Goal: Task Accomplishment & Management: Manage account settings

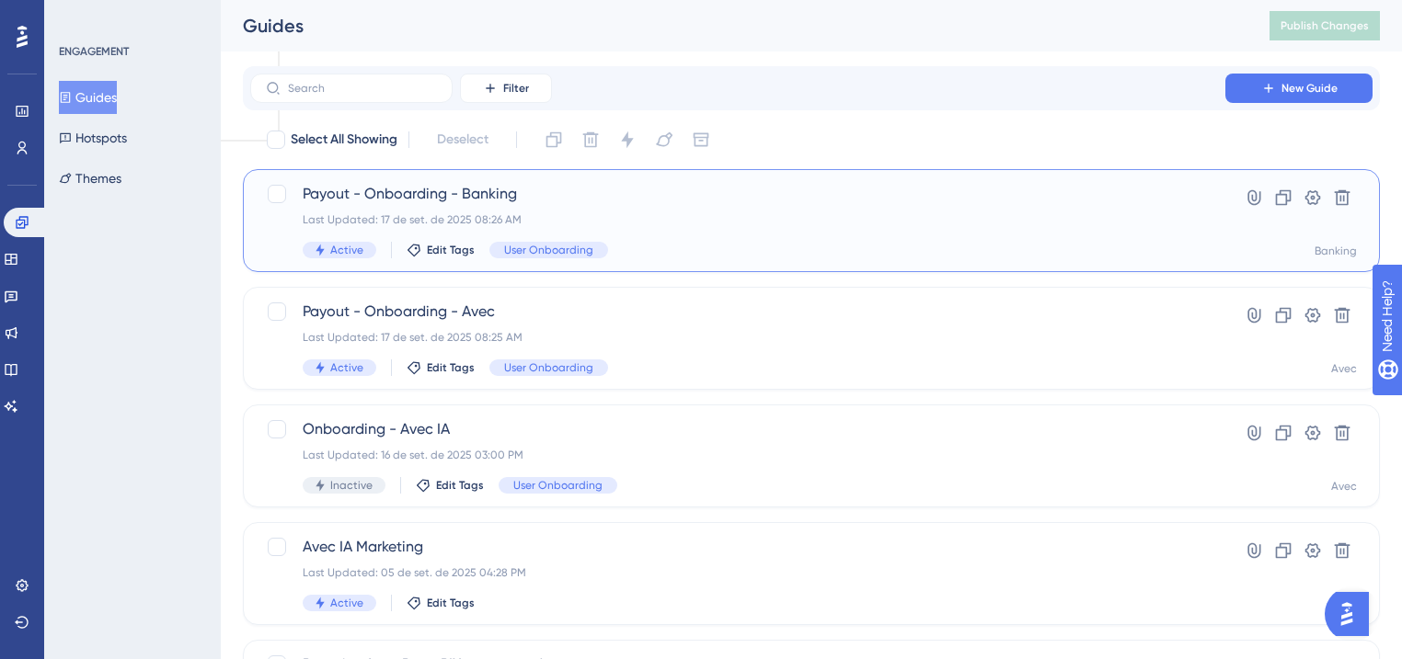
click at [454, 206] on div "Payout - Onboarding - Banking Last Updated: 17 de set. de 2025 08:26 AM Active …" at bounding box center [738, 220] width 870 height 75
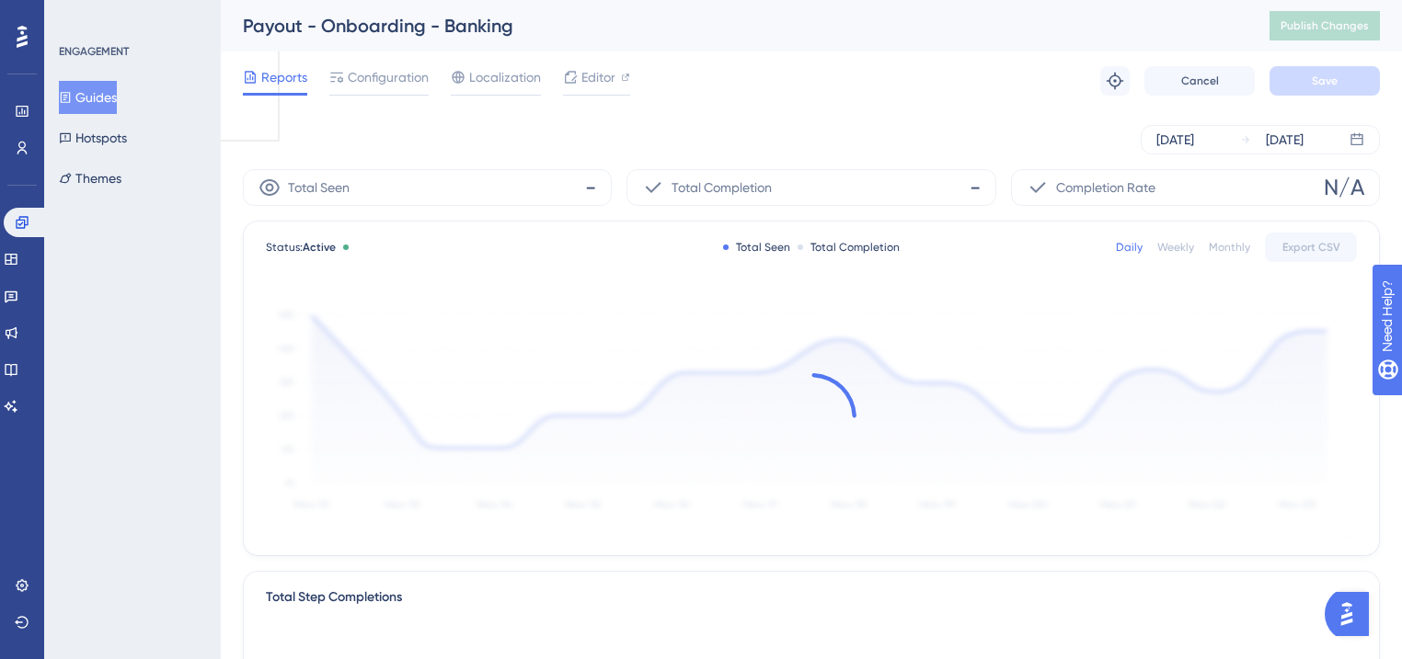
click at [405, 57] on div "Reports Configuration Localization Editor Troubleshoot Cancel Save" at bounding box center [811, 81] width 1137 height 59
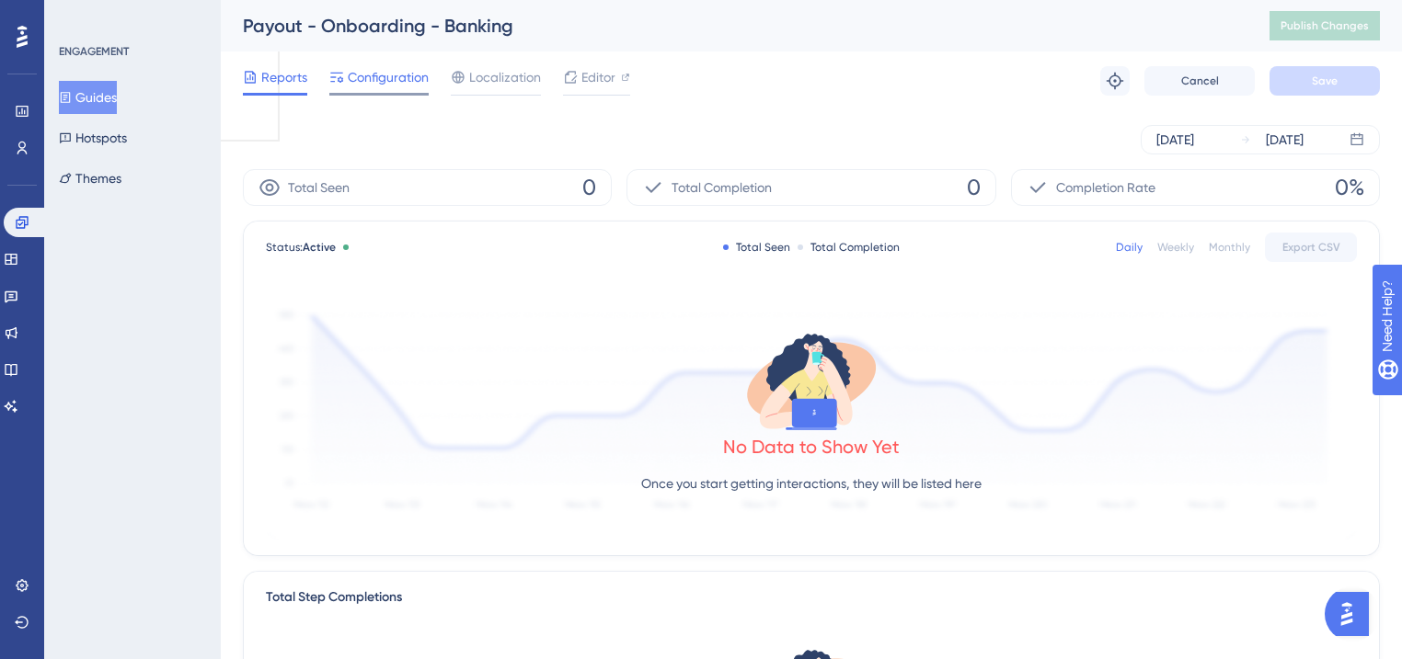
click at [399, 68] on span "Configuration" at bounding box center [388, 77] width 81 height 22
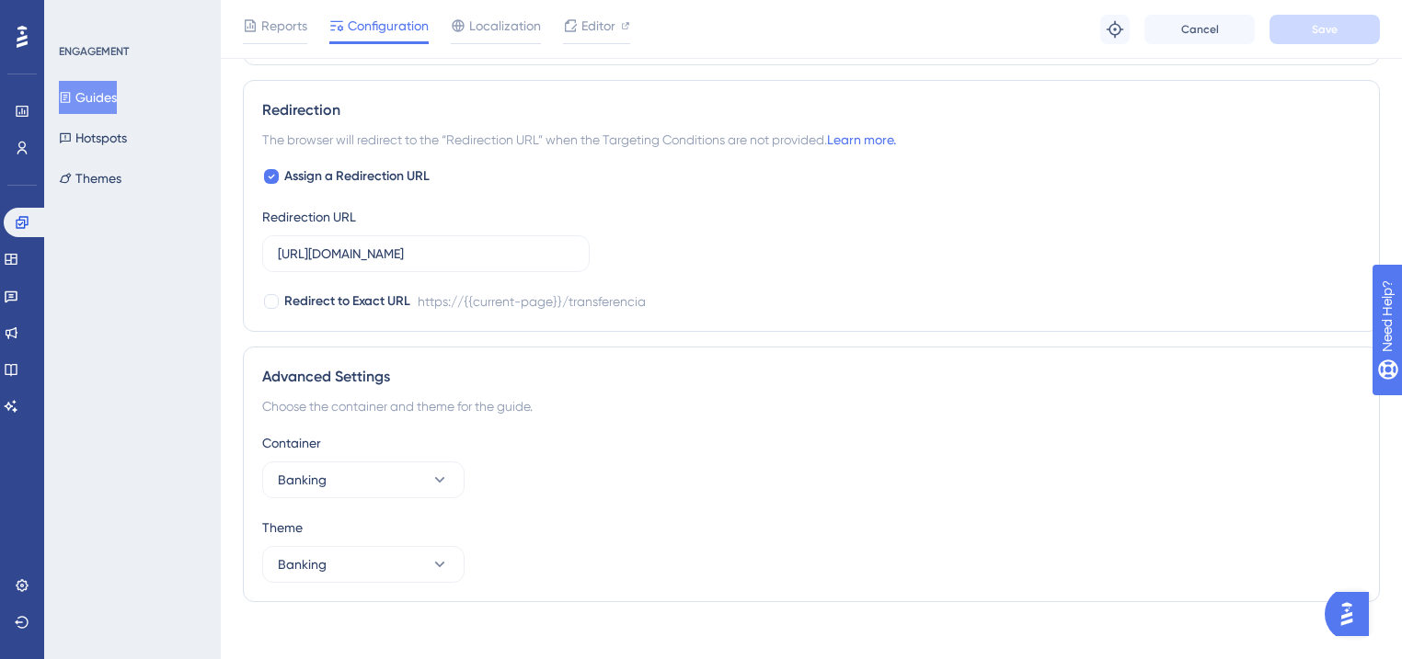
scroll to position [1395, 0]
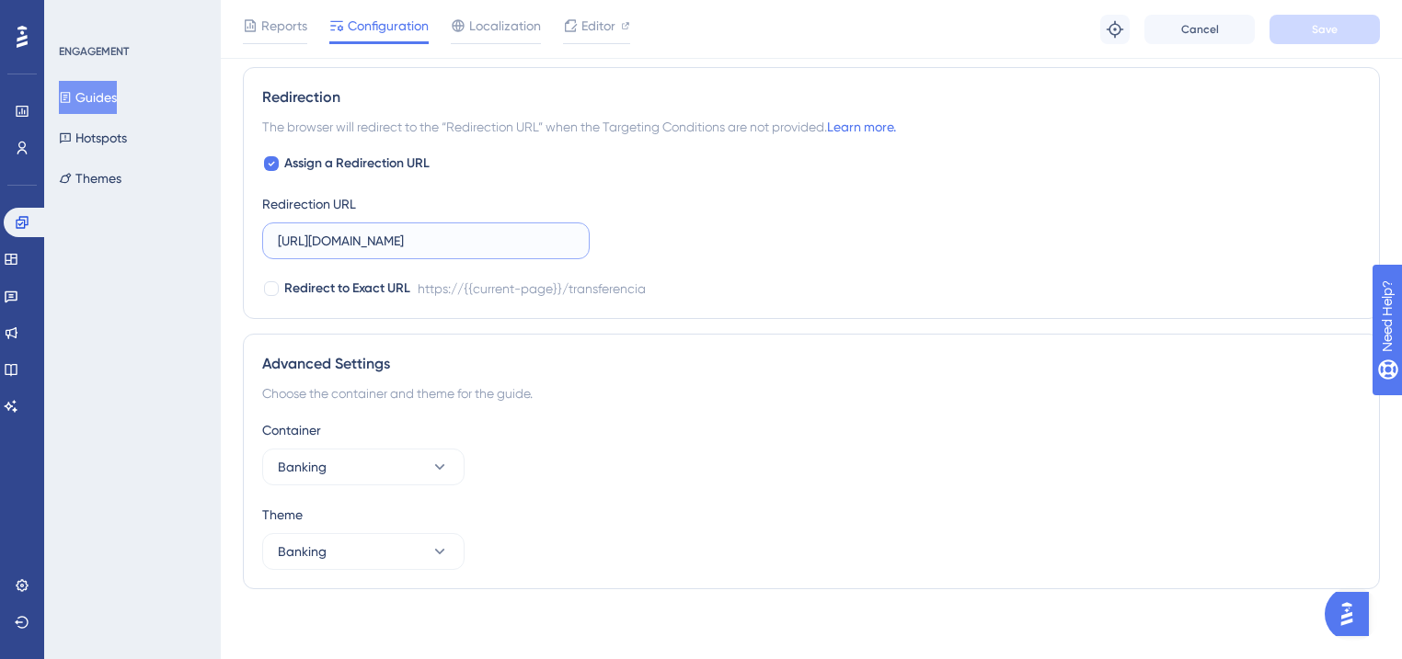
click at [422, 237] on input "https://banking.hyperlocal.com.br/transferencia" at bounding box center [426, 241] width 296 height 20
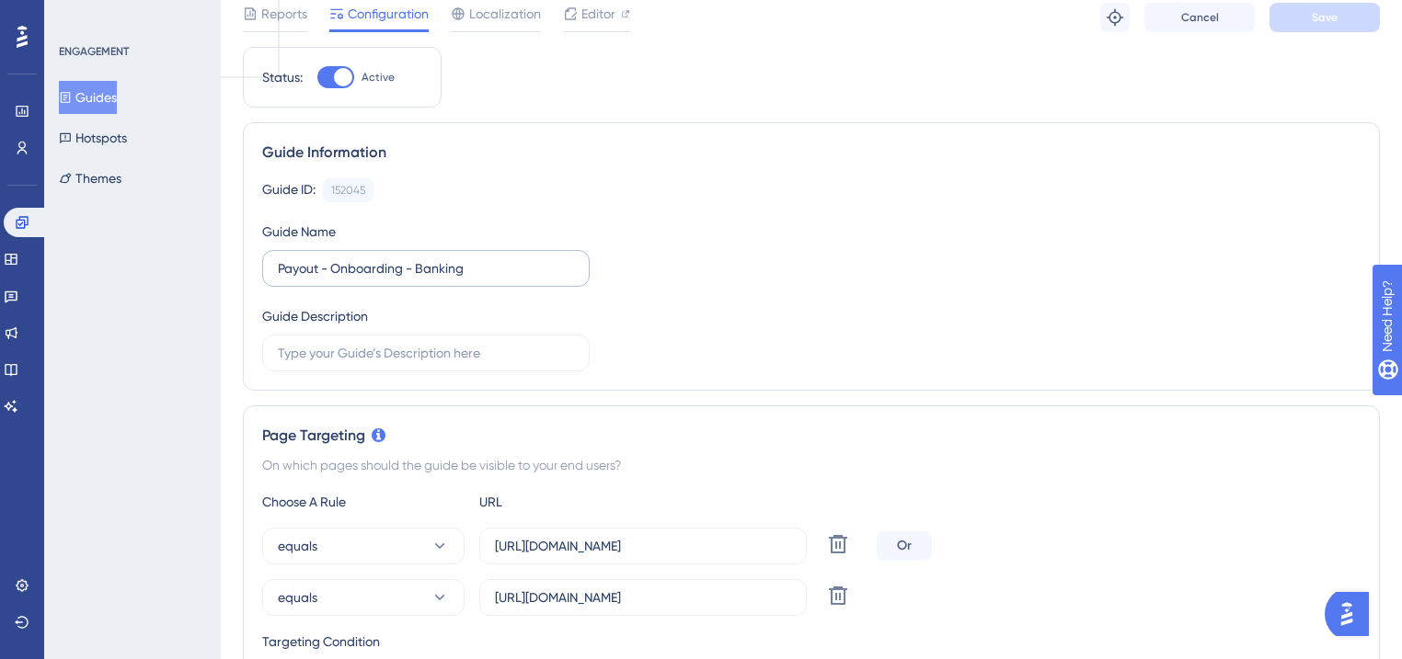
scroll to position [147, 0]
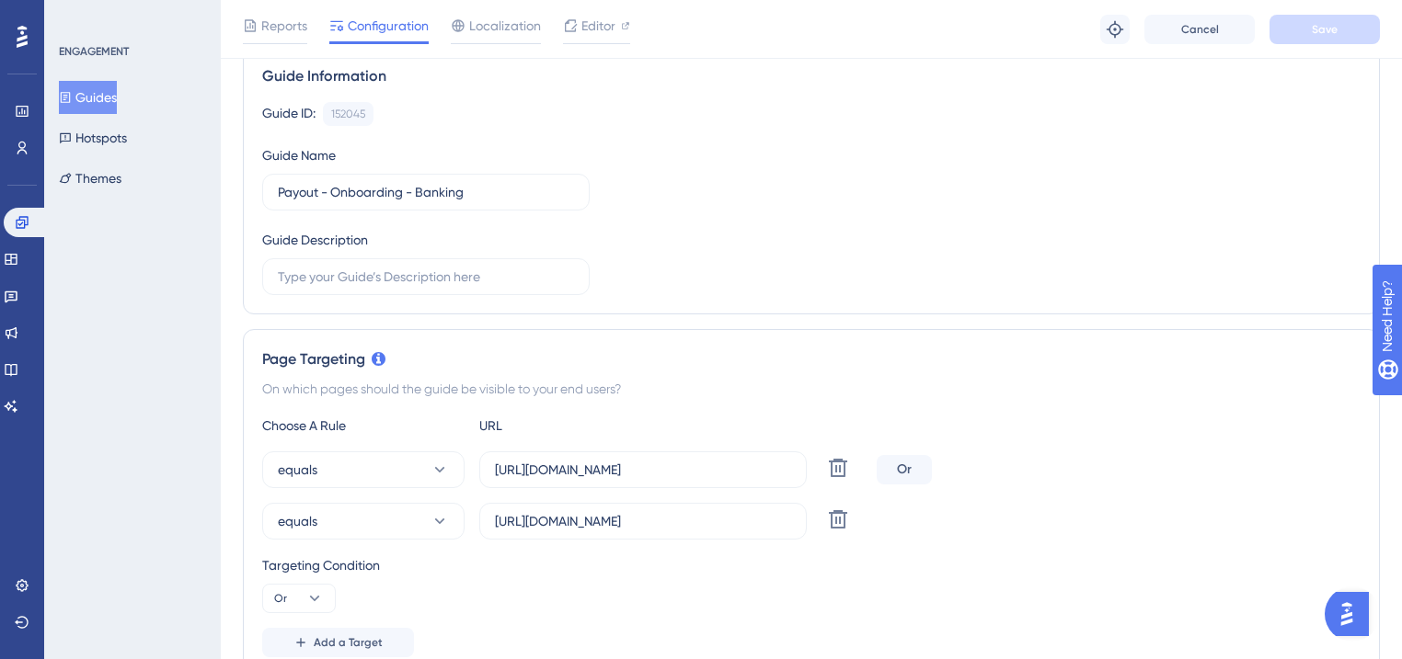
click at [762, 561] on div "Targeting Condition" at bounding box center [811, 566] width 1098 height 22
click at [844, 518] on icon at bounding box center [838, 519] width 18 height 18
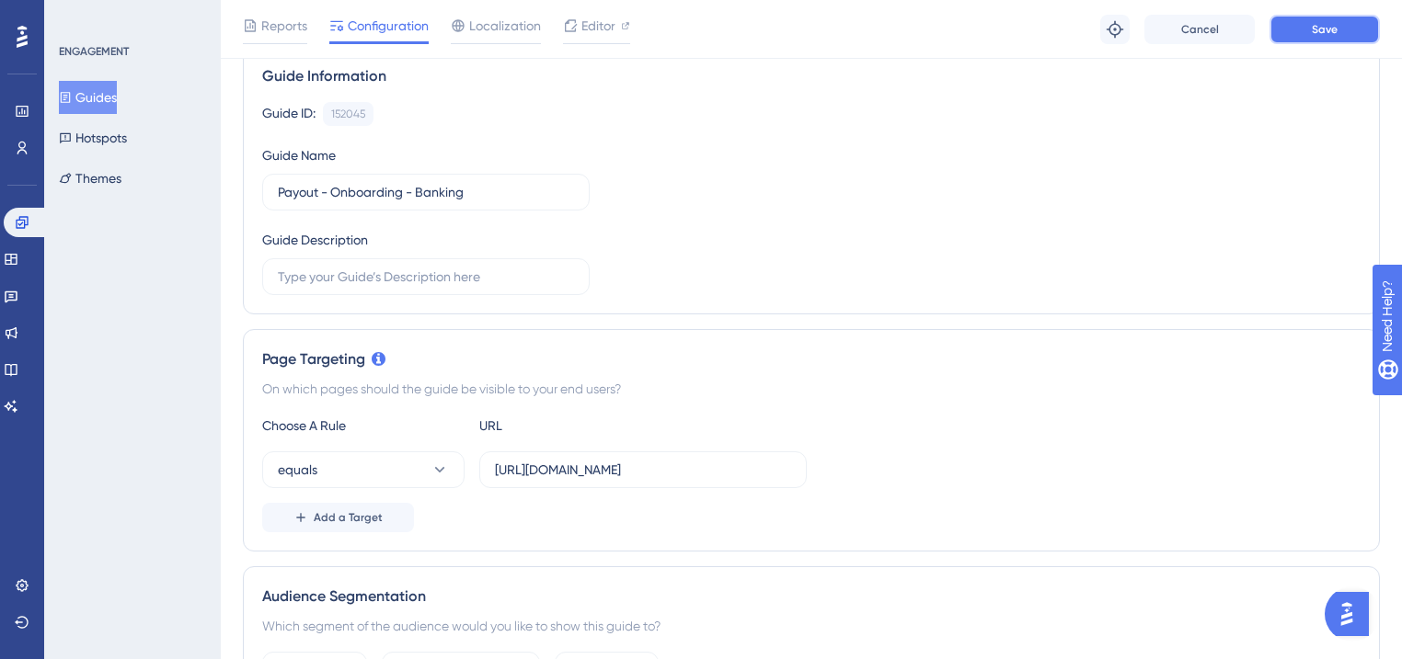
click at [1288, 40] on button "Save" at bounding box center [1324, 29] width 110 height 29
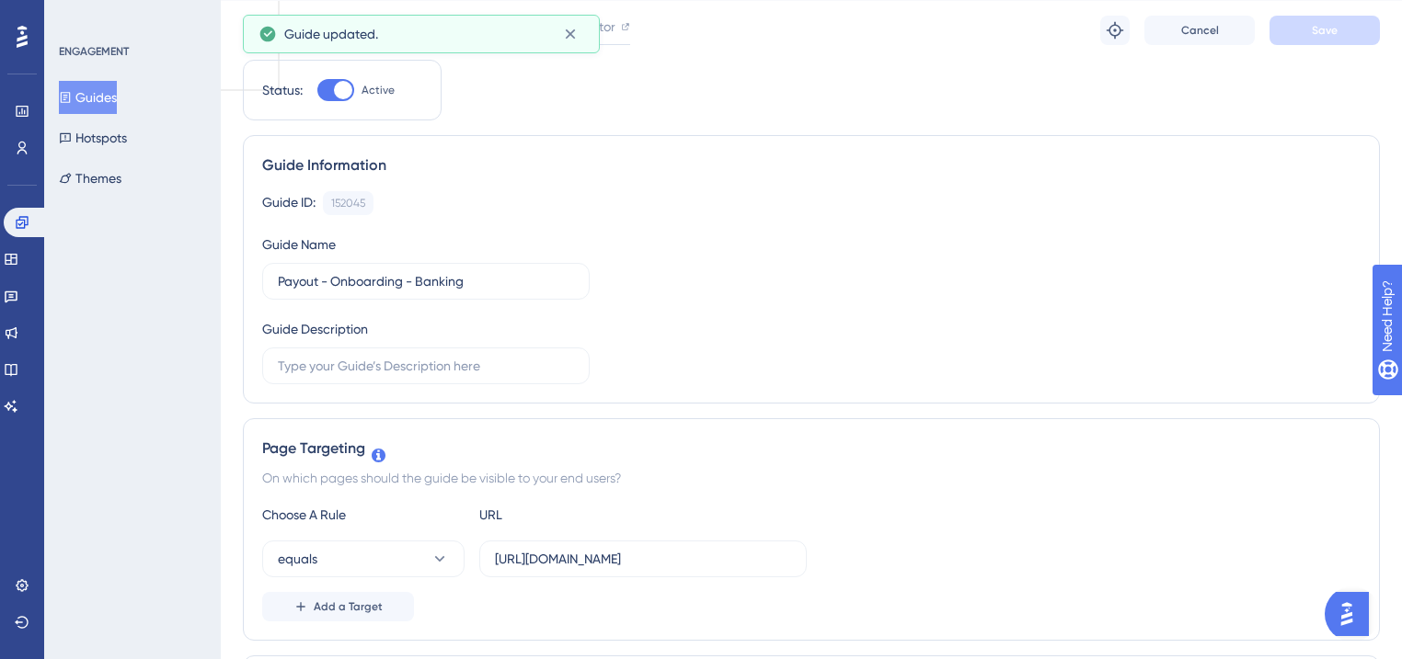
scroll to position [0, 0]
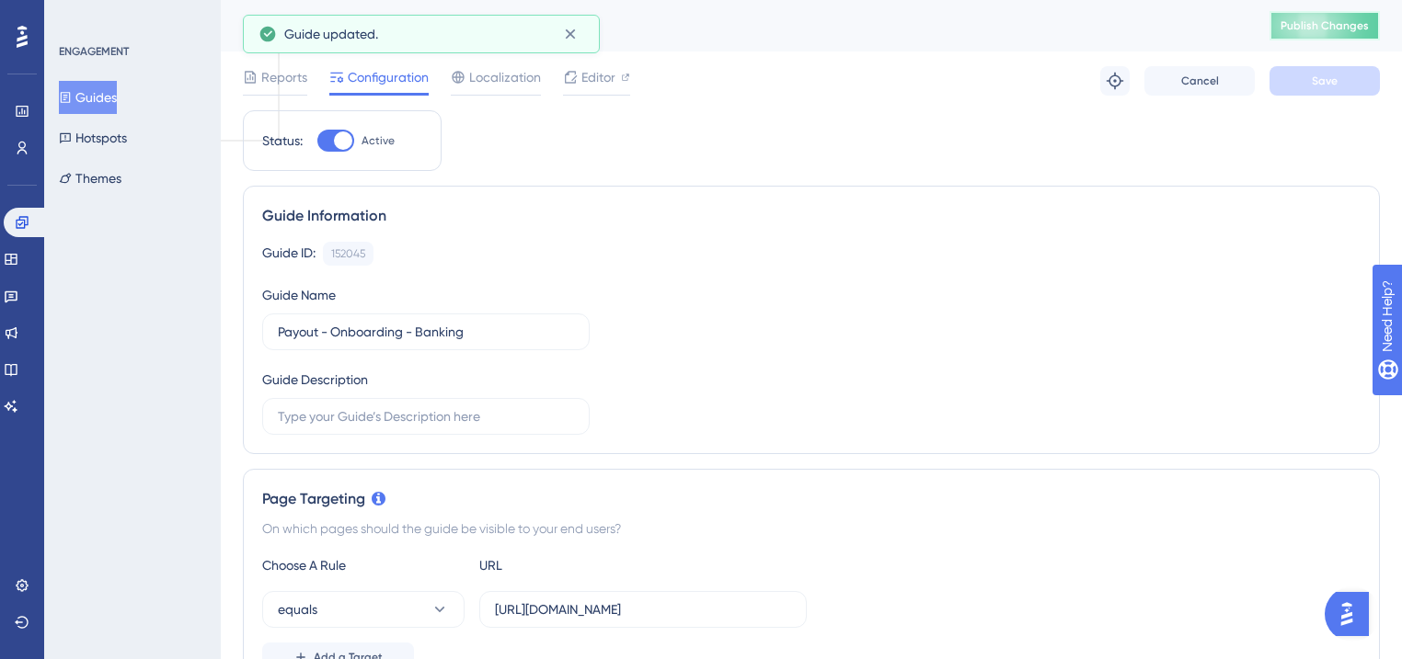
click at [1312, 29] on span "Publish Changes" at bounding box center [1324, 25] width 88 height 15
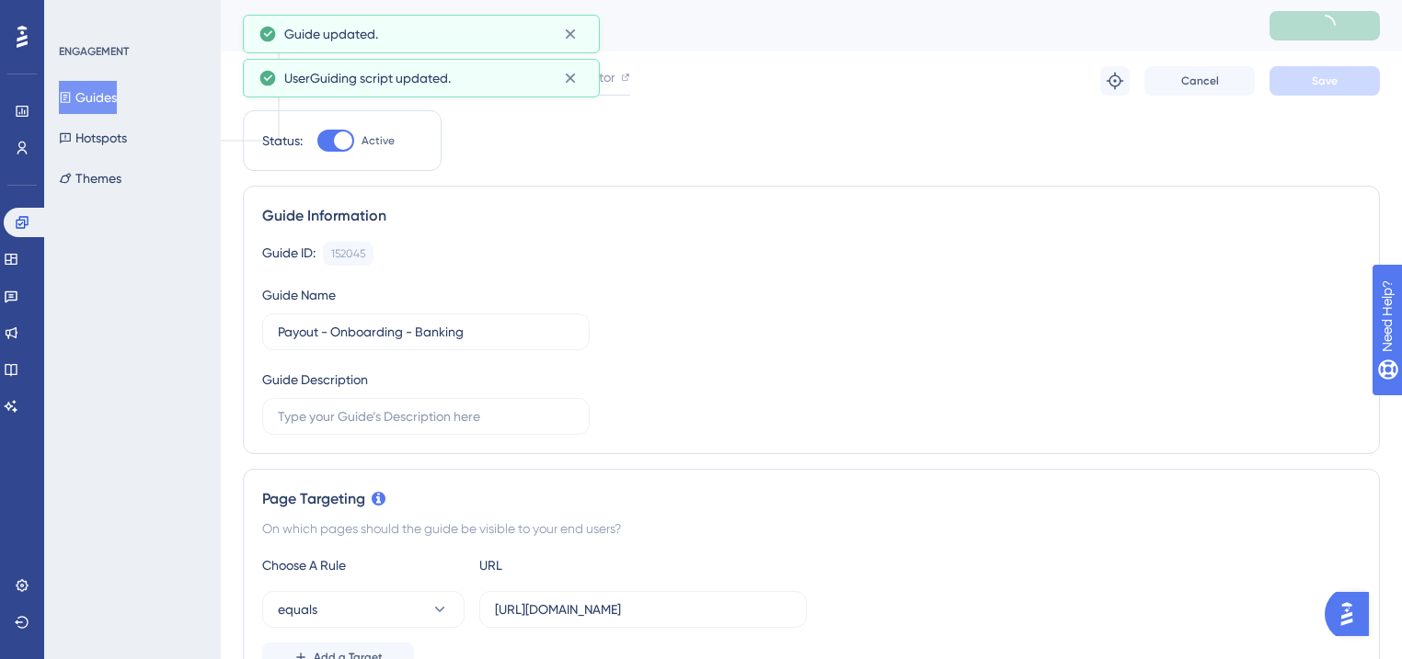
click at [117, 99] on button "Guides" at bounding box center [88, 97] width 58 height 33
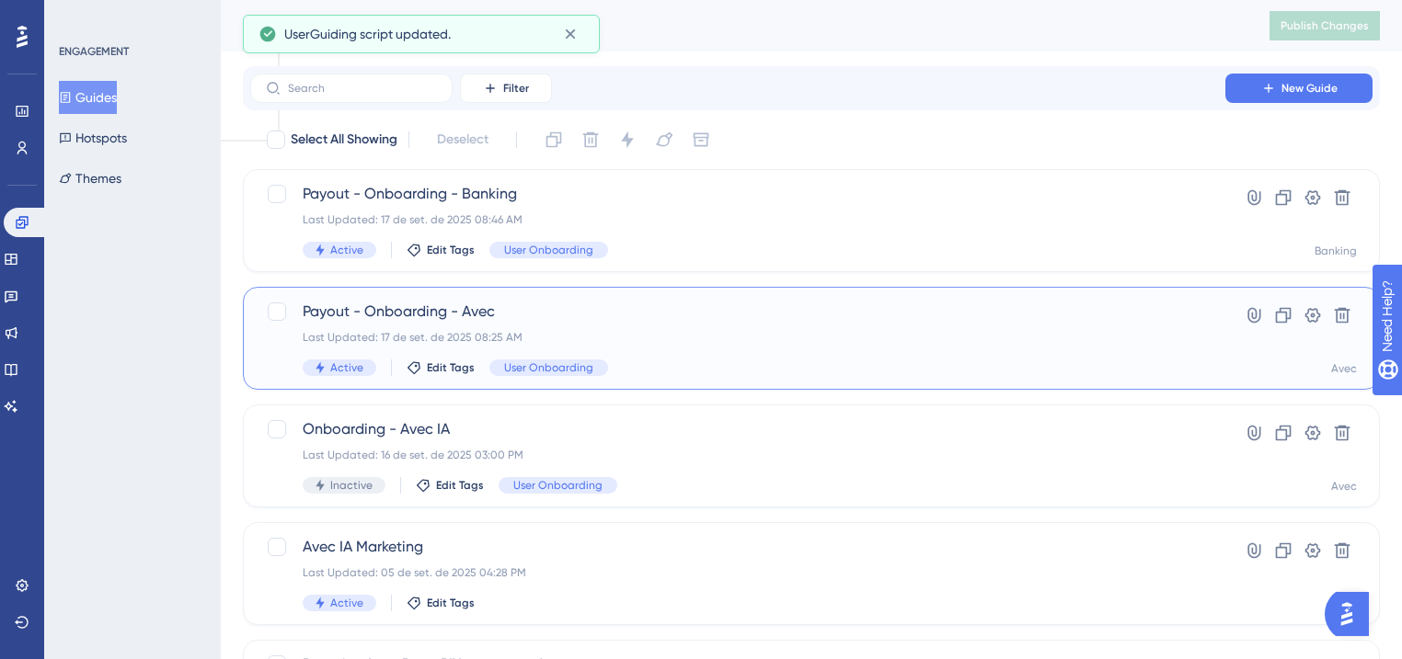
click at [436, 320] on span "Payout - Onboarding - Avec" at bounding box center [738, 312] width 870 height 22
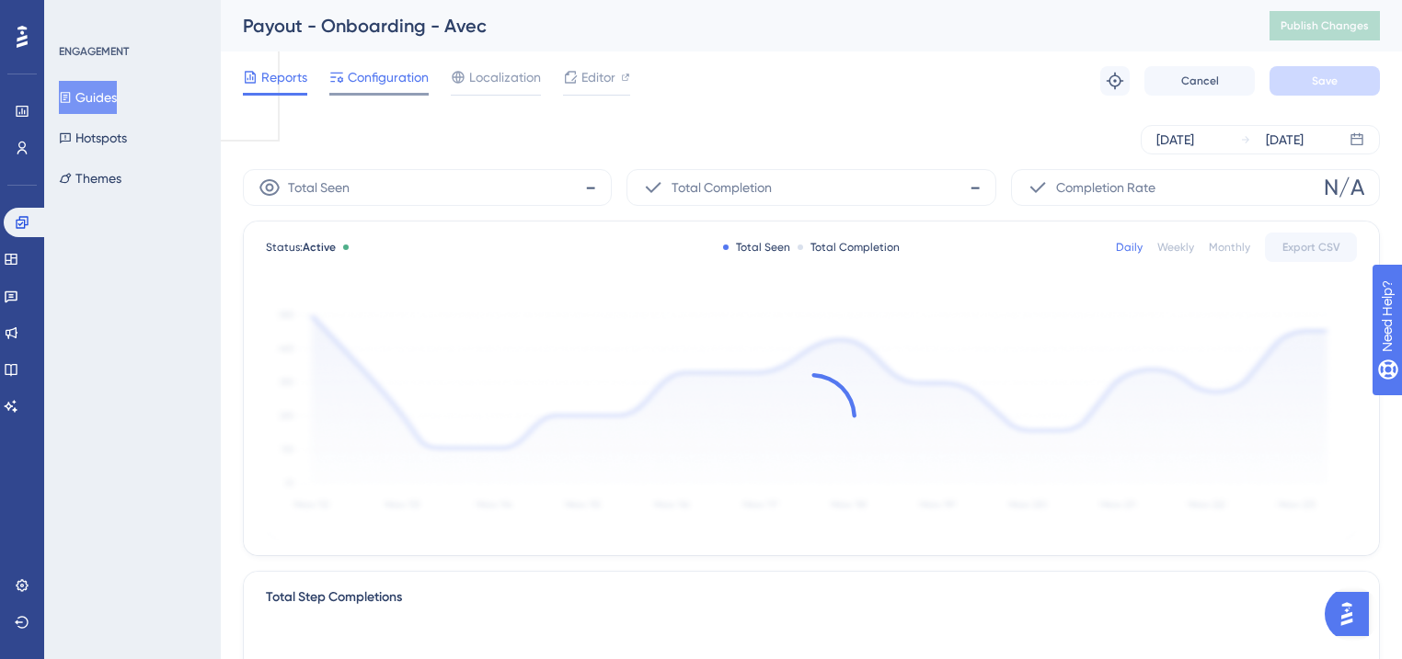
click at [401, 85] on span "Configuration" at bounding box center [388, 77] width 81 height 22
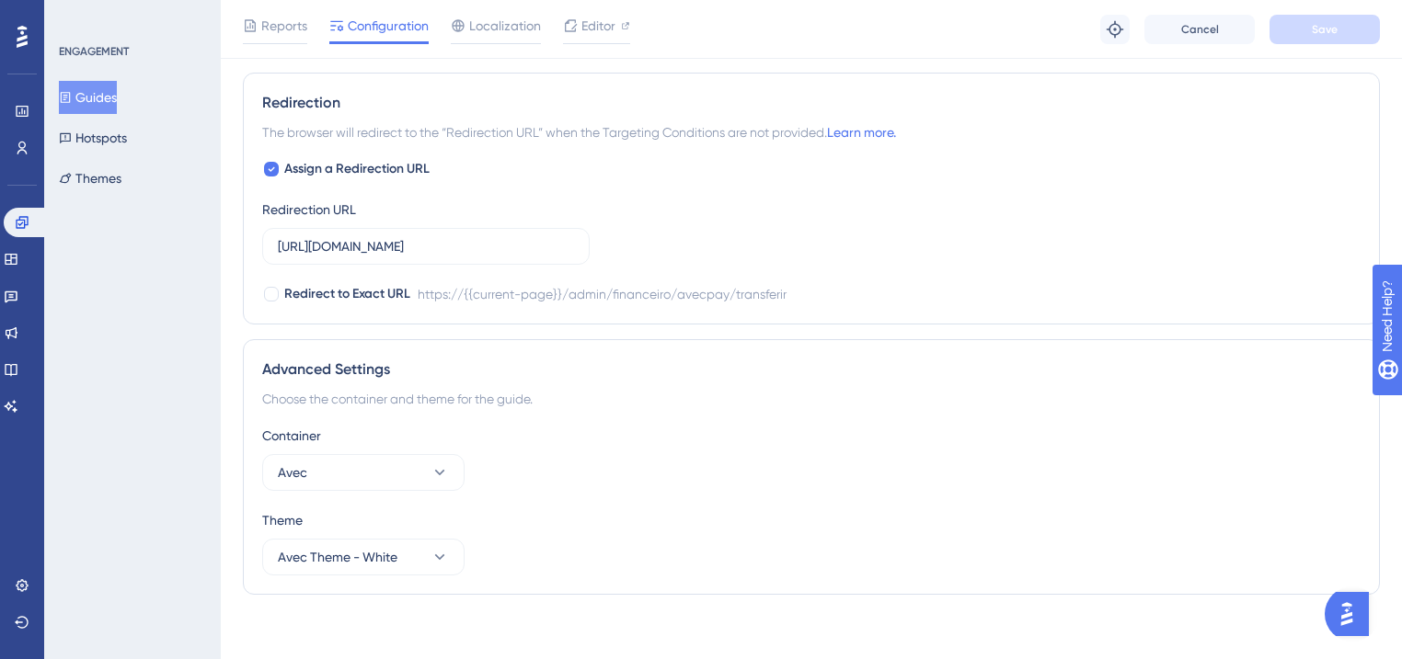
scroll to position [1296, 0]
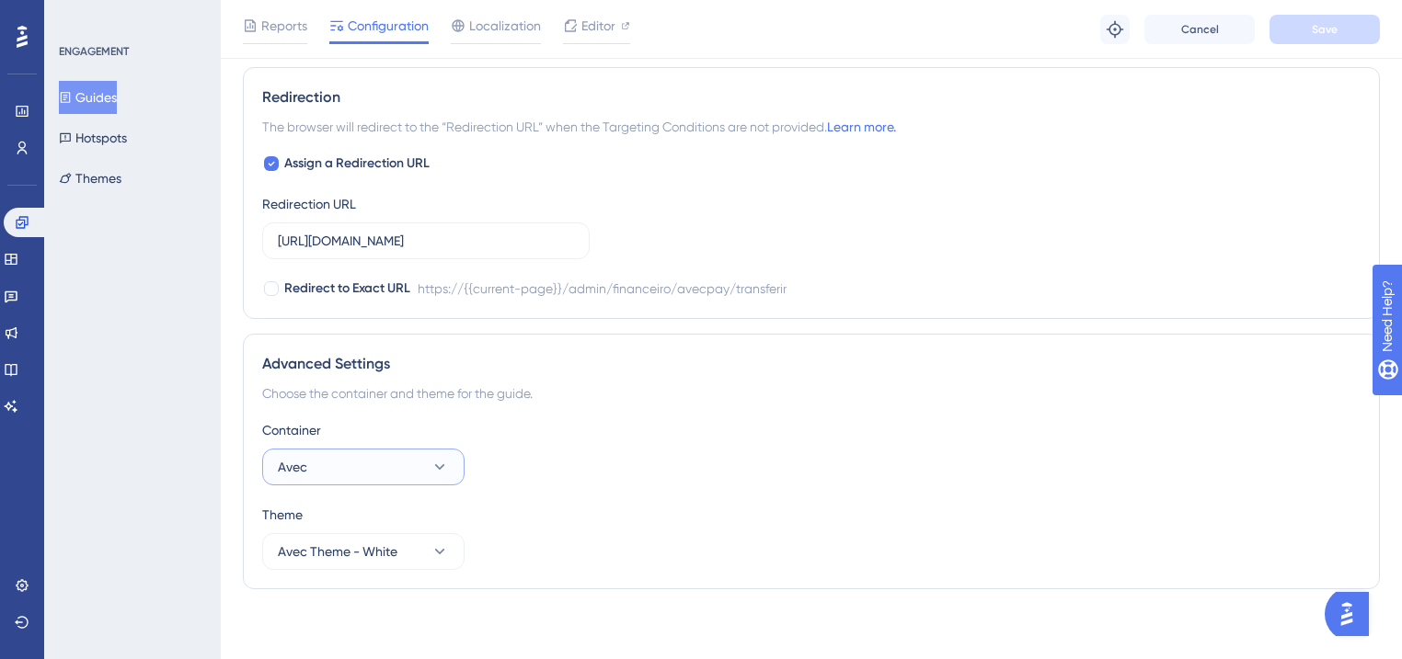
click at [419, 457] on button "Avec" at bounding box center [363, 467] width 202 height 37
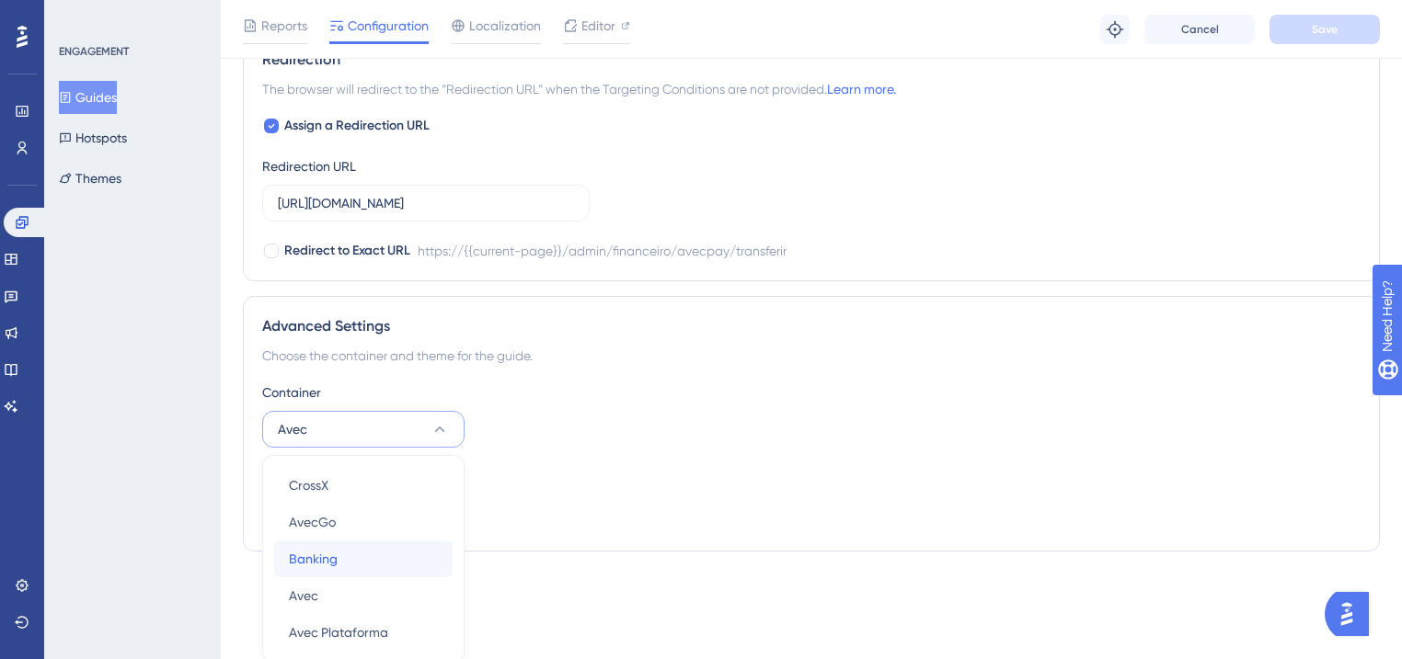
click at [395, 547] on div "Banking Banking" at bounding box center [363, 559] width 149 height 37
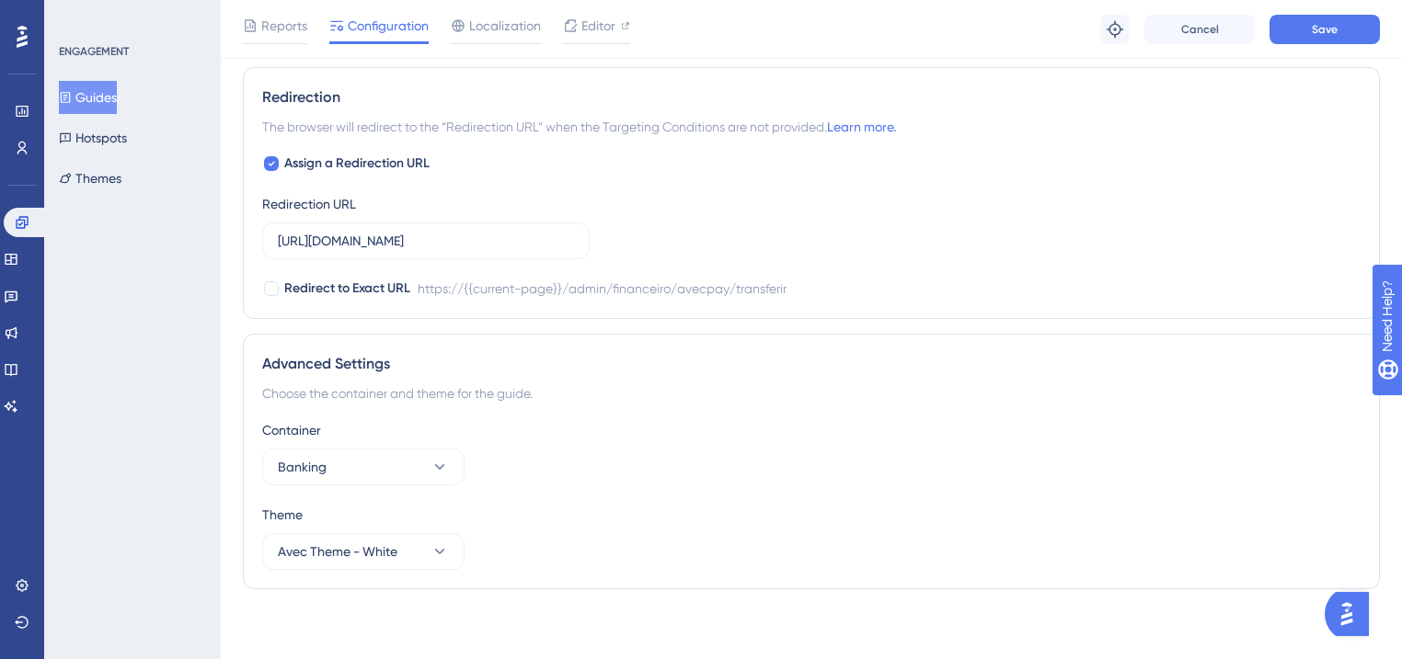
scroll to position [1002, 0]
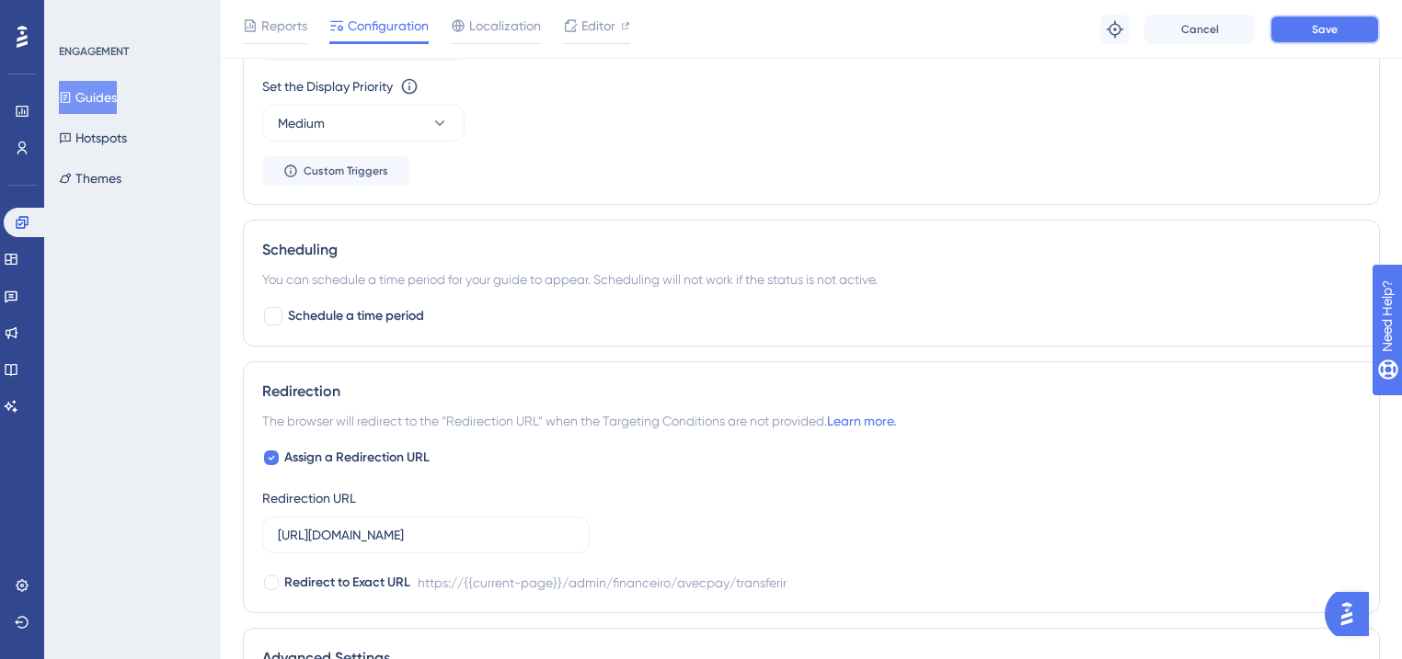
click at [1342, 29] on button "Save" at bounding box center [1324, 29] width 110 height 29
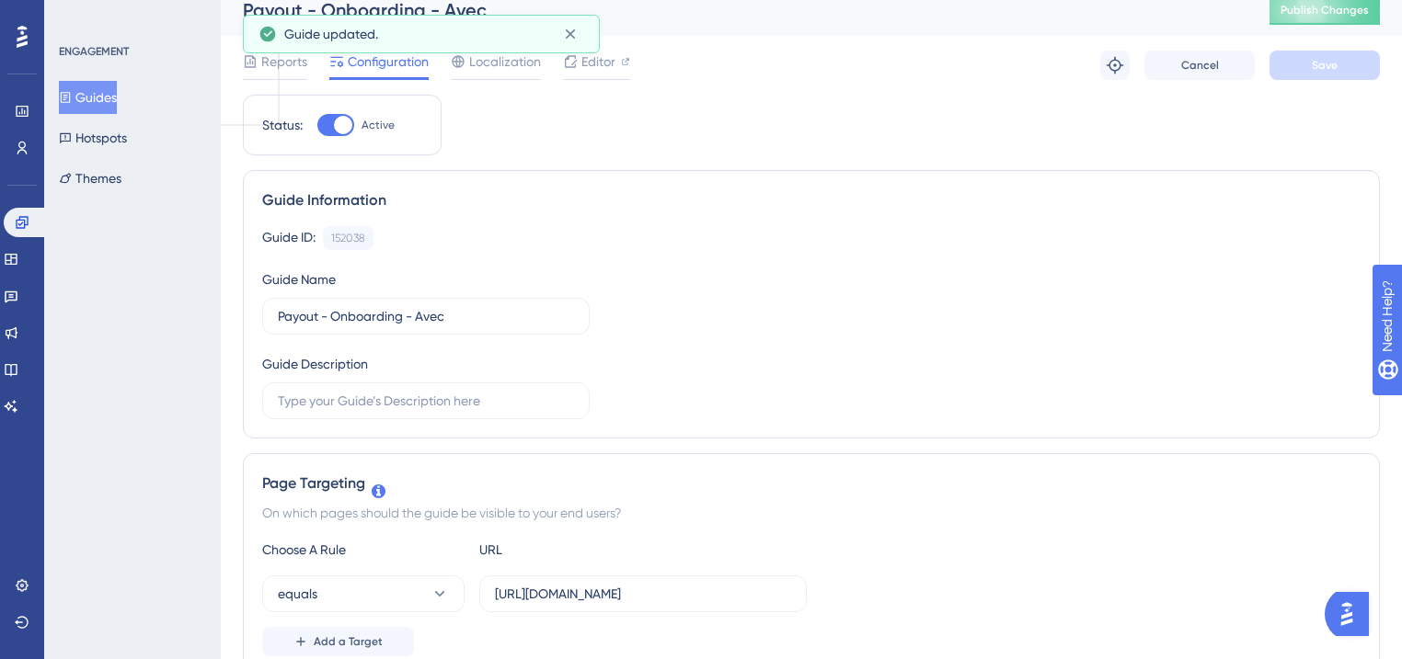
scroll to position [0, 0]
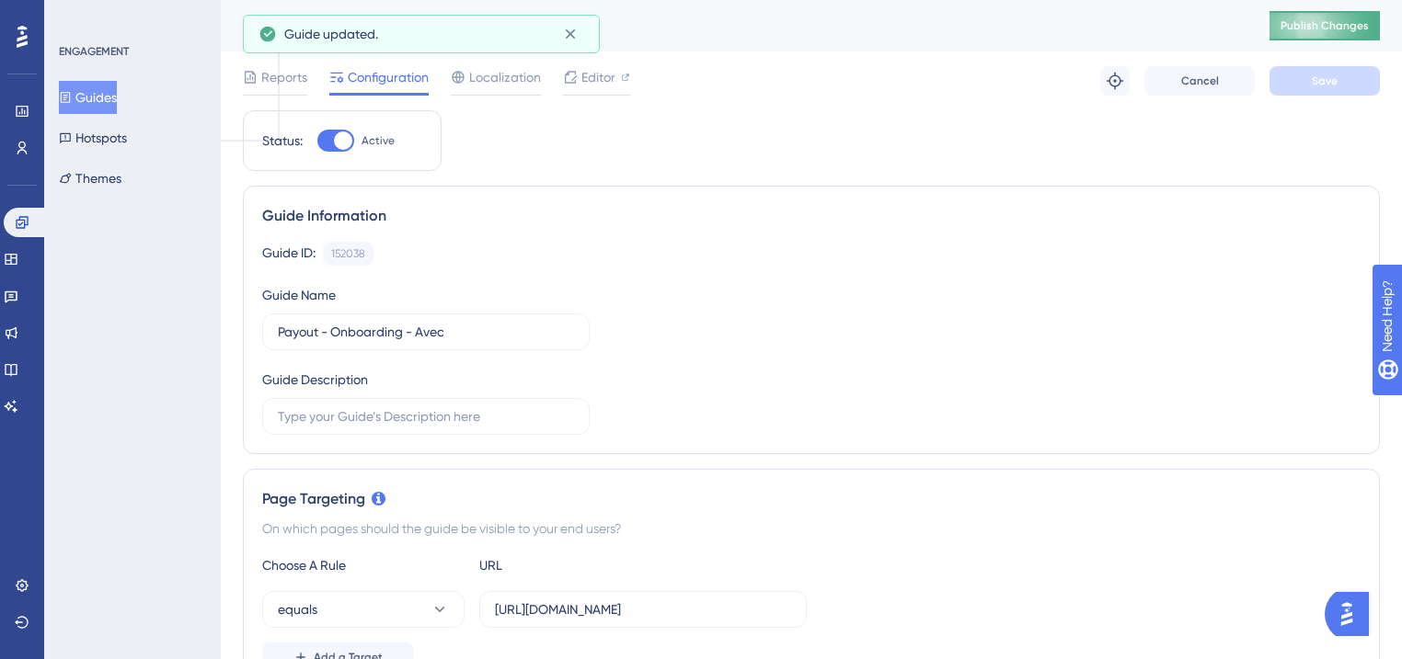
click at [1307, 27] on span "Publish Changes" at bounding box center [1324, 25] width 88 height 15
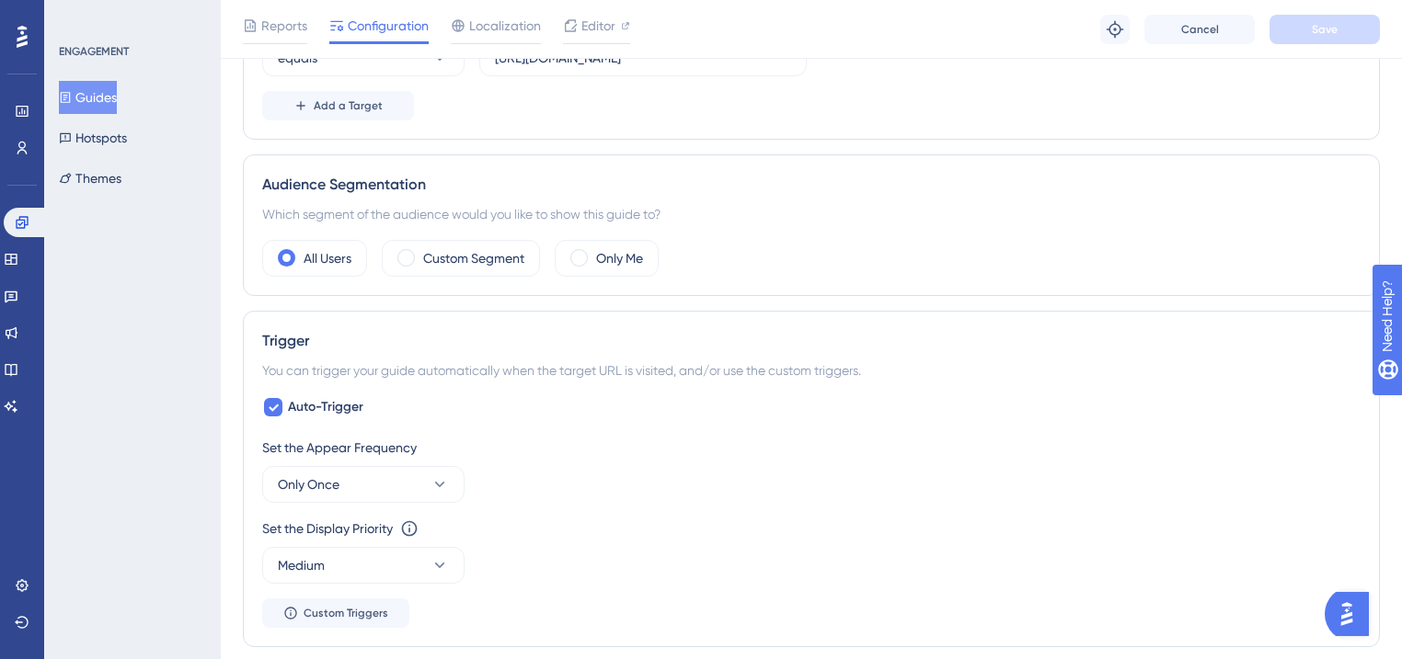
scroll to position [589, 0]
